Goal: Task Accomplishment & Management: Manage account settings

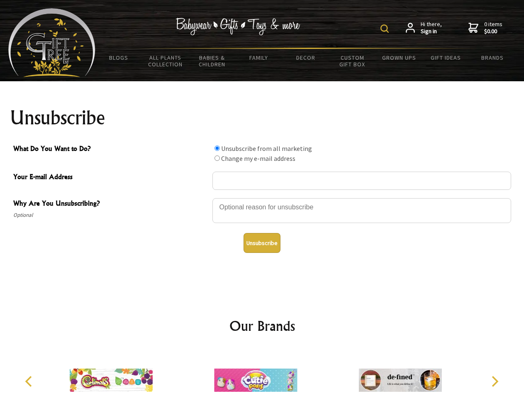
click at [386, 29] on img at bounding box center [385, 28] width 8 height 8
click at [262, 198] on div at bounding box center [362, 212] width 299 height 29
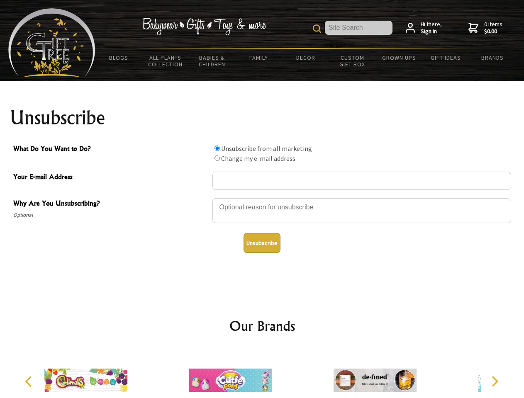
click at [217, 148] on input "What Do You Want to Do?" at bounding box center [217, 148] width 5 height 5
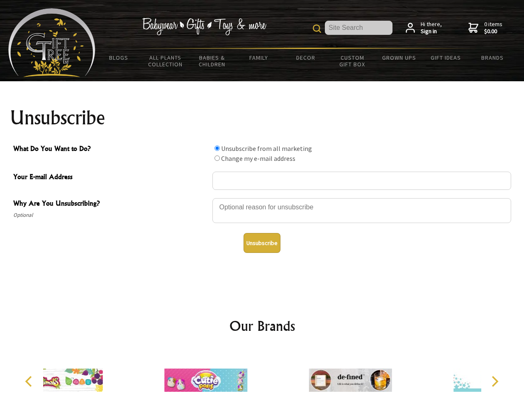
click at [217, 158] on input "What Do You Want to Do?" at bounding box center [217, 158] width 5 height 5
radio input "true"
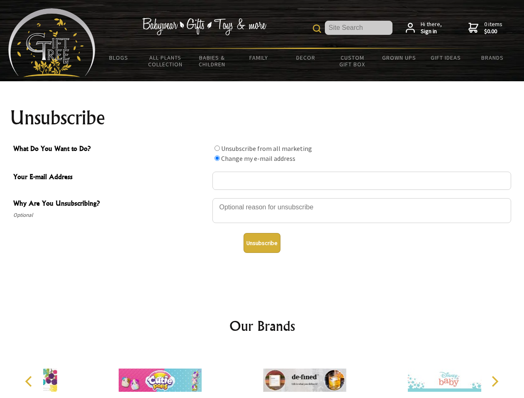
click at [262, 243] on button "Unsubscribe" at bounding box center [262, 243] width 37 height 20
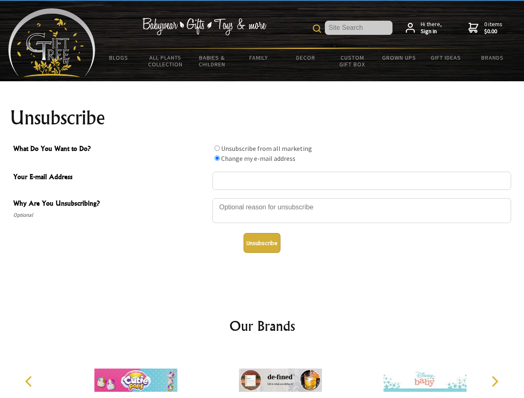
click at [30, 382] on icon "Previous" at bounding box center [29, 381] width 11 height 11
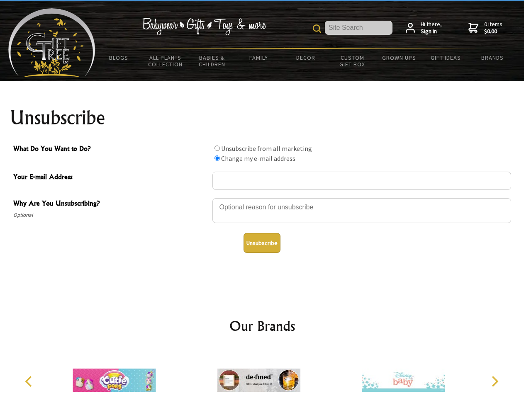
click at [495, 382] on icon "Next" at bounding box center [494, 381] width 11 height 11
